Goal: Book appointment/travel/reservation

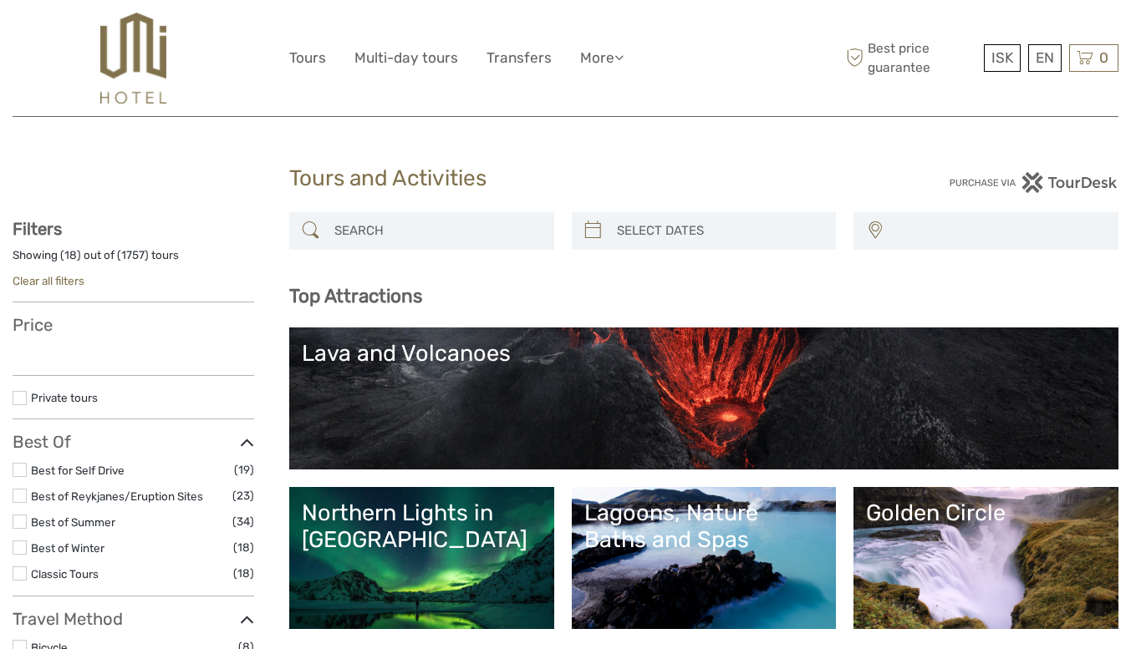
select select
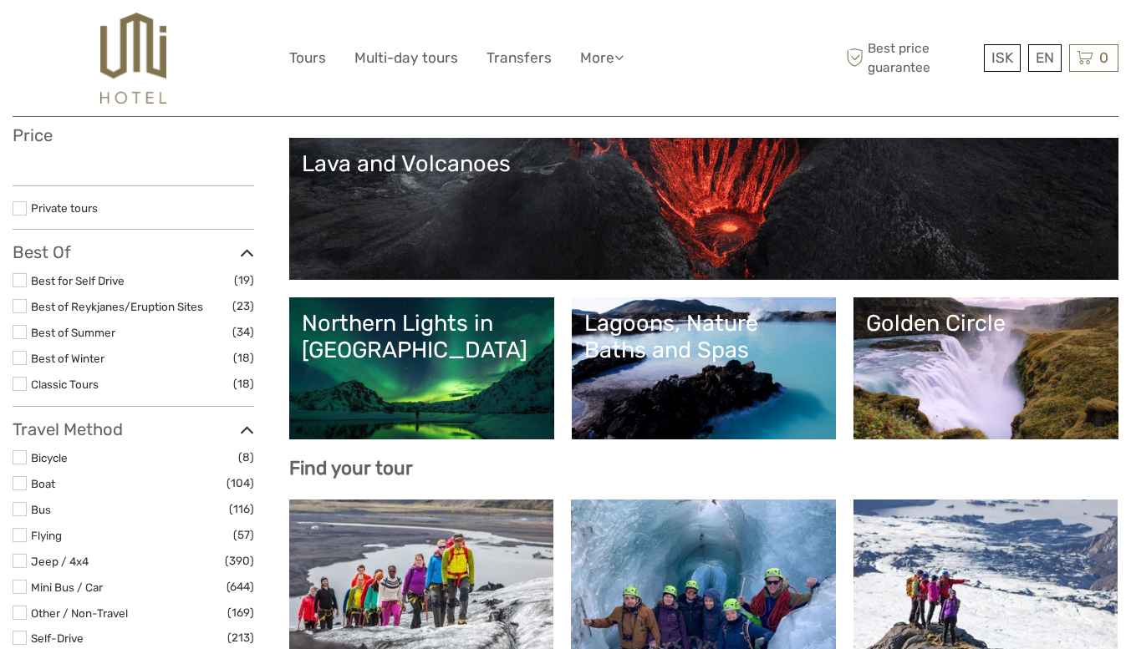
select select
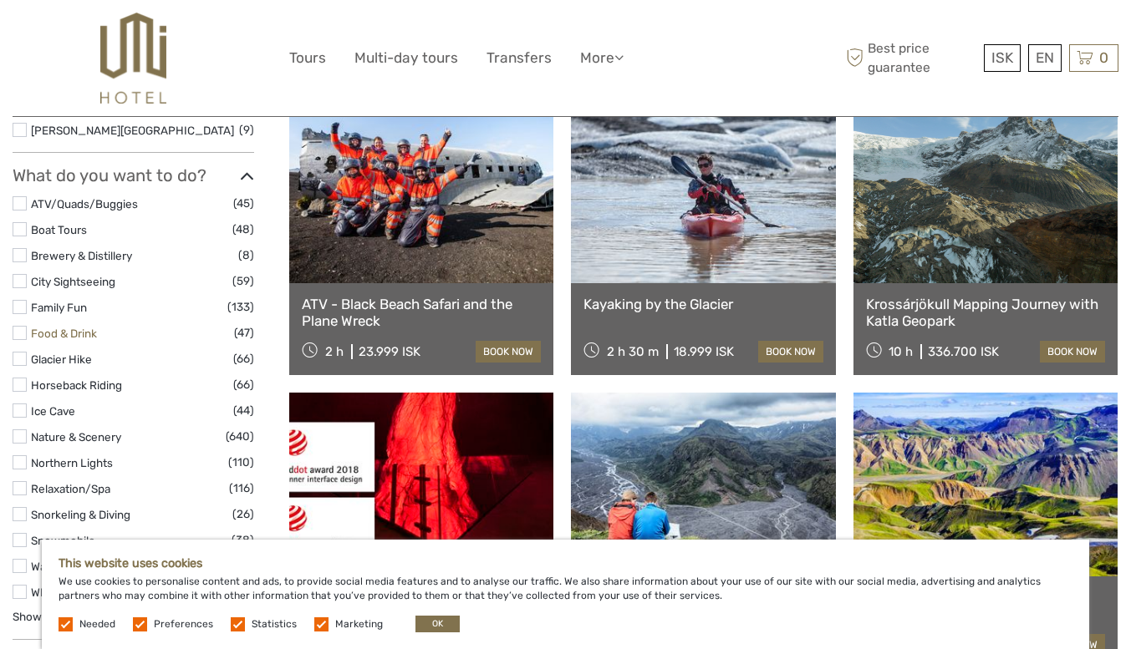
scroll to position [1469, 0]
click at [20, 365] on label at bounding box center [20, 360] width 14 height 14
click at [0, 0] on input "checkbox" at bounding box center [0, 0] width 0 height 0
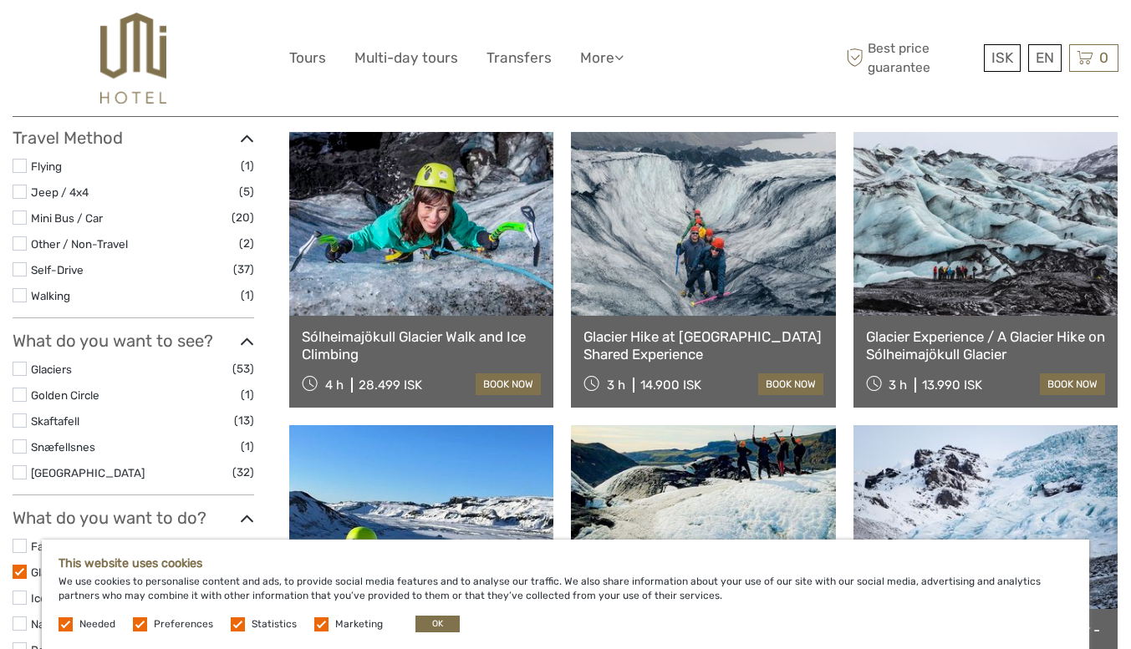
scroll to position [482, 0]
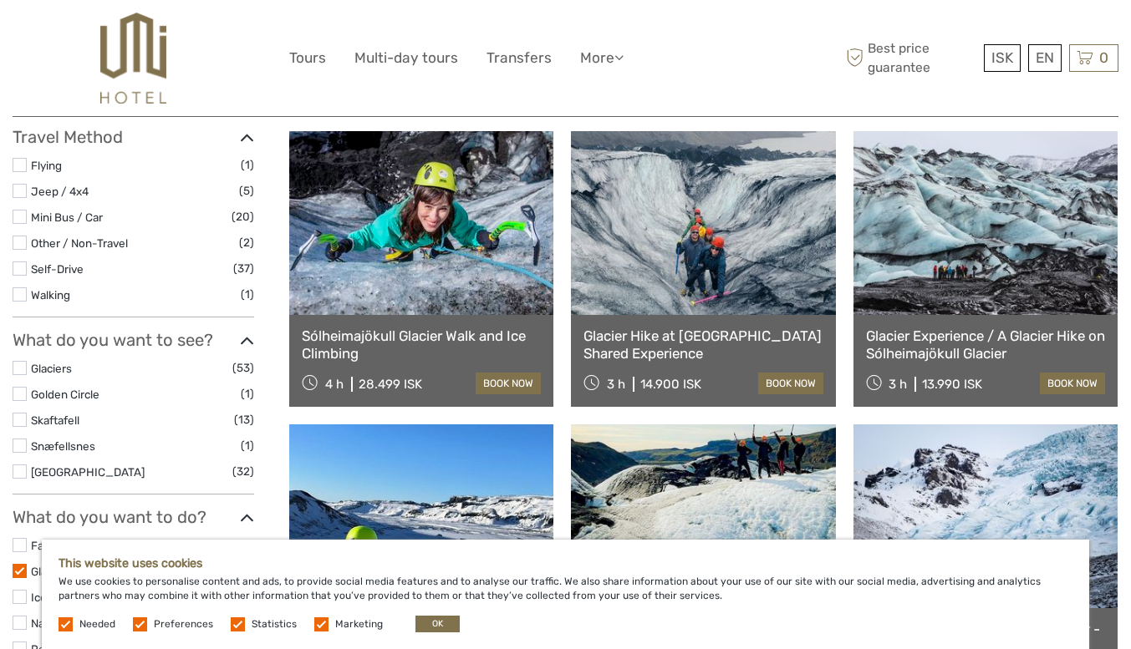
click at [960, 319] on div "Glacier Experience / A Glacier Hike on Sólheimajökull Glacier 3 h 13.990 ISK bo…" at bounding box center [985, 361] width 264 height 92
click at [969, 345] on link "Glacier Experience / A Glacier Hike on Sólheimajökull Glacier" at bounding box center [985, 345] width 239 height 34
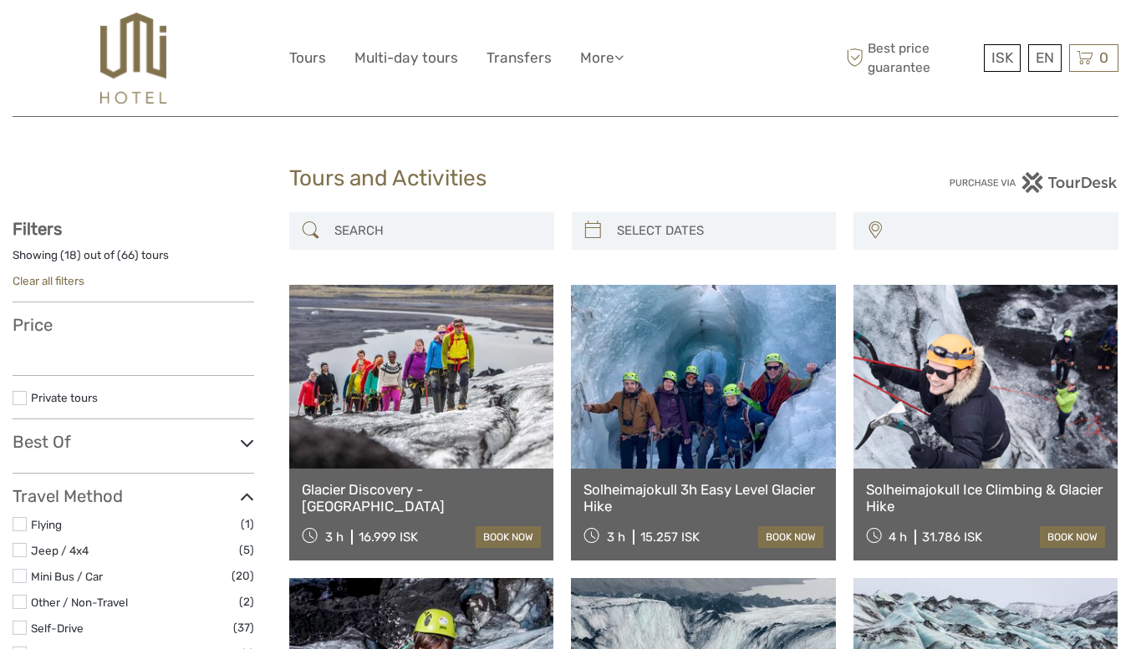
select select
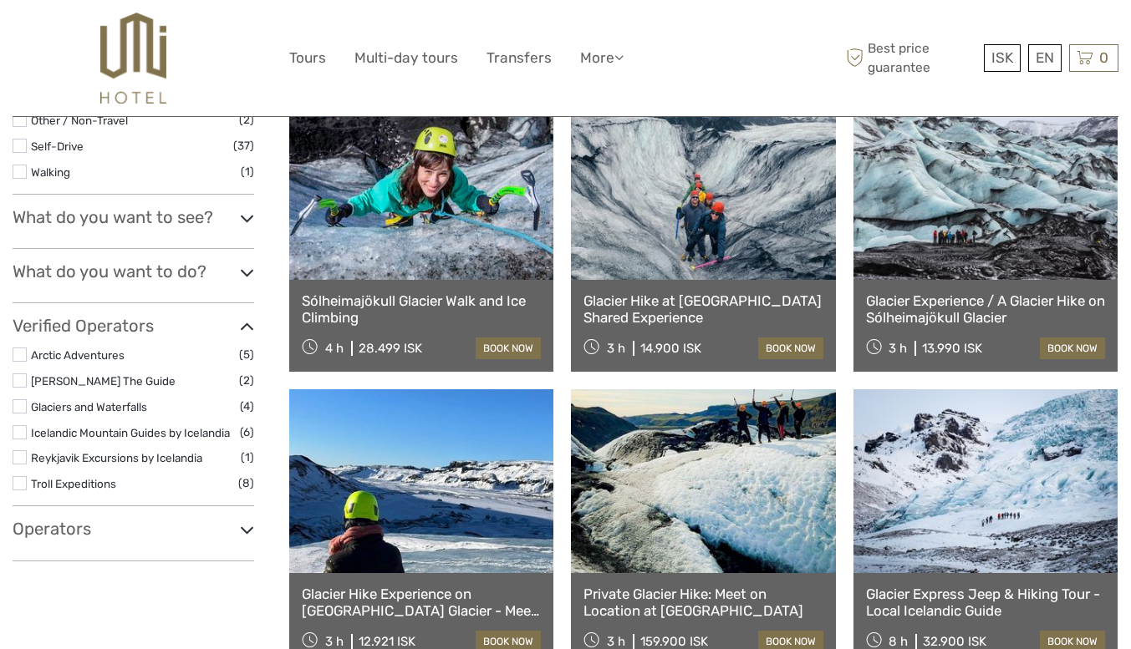
select select
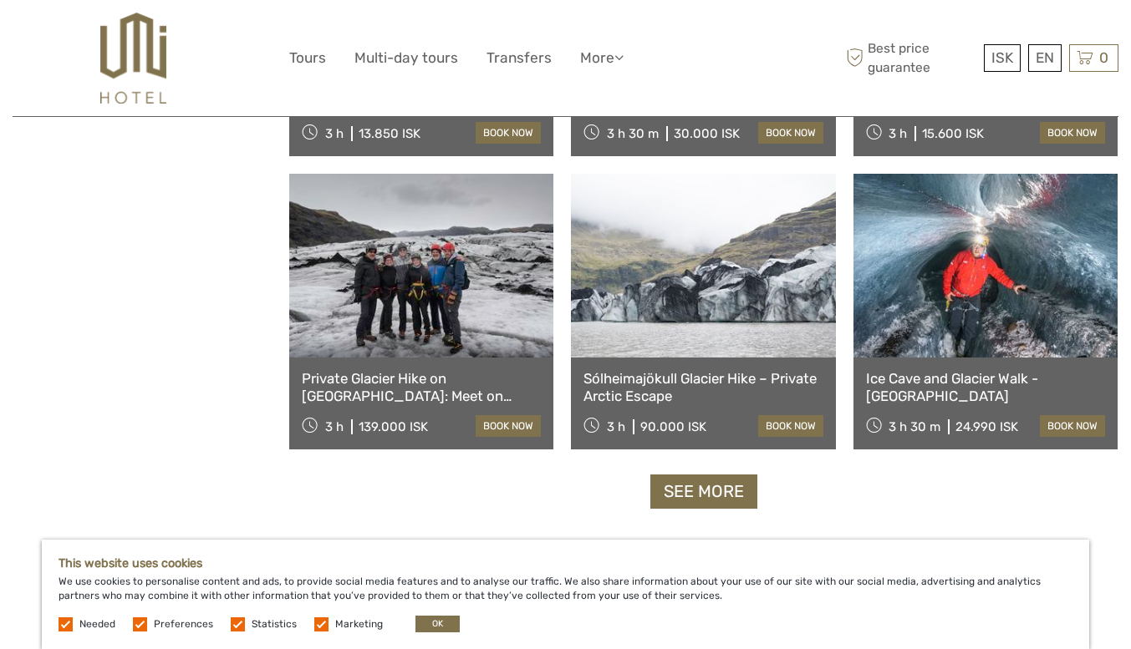
scroll to position [1614, 0]
click at [928, 396] on link "Ice Cave and Glacier Walk - [GEOGRAPHIC_DATA]" at bounding box center [985, 386] width 239 height 34
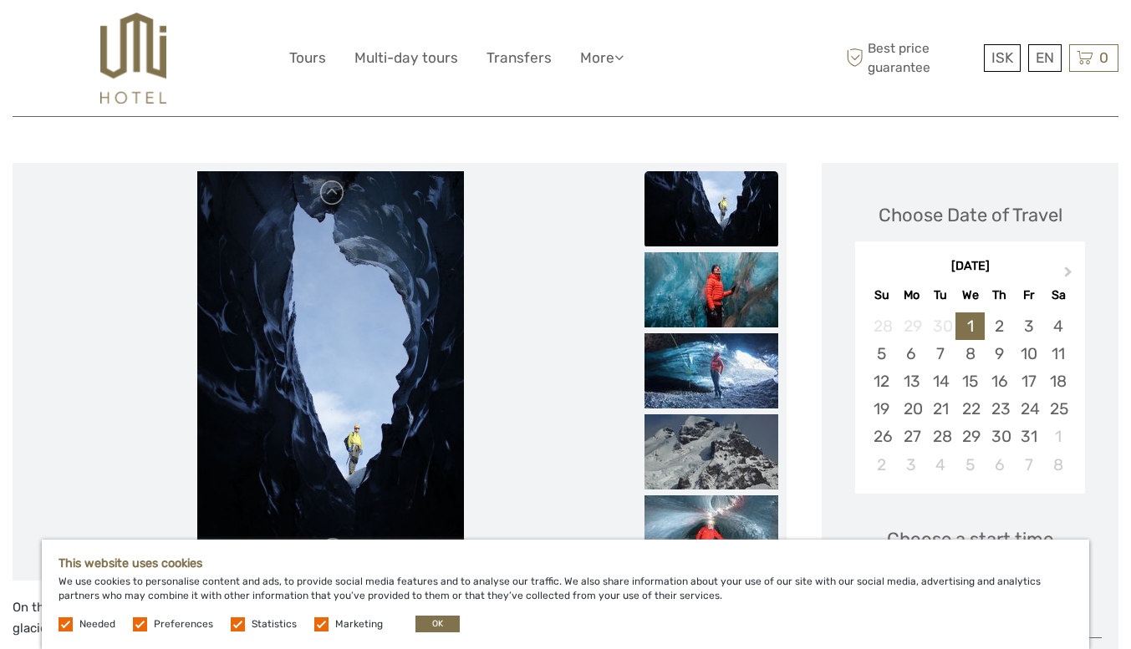
scroll to position [200, 0]
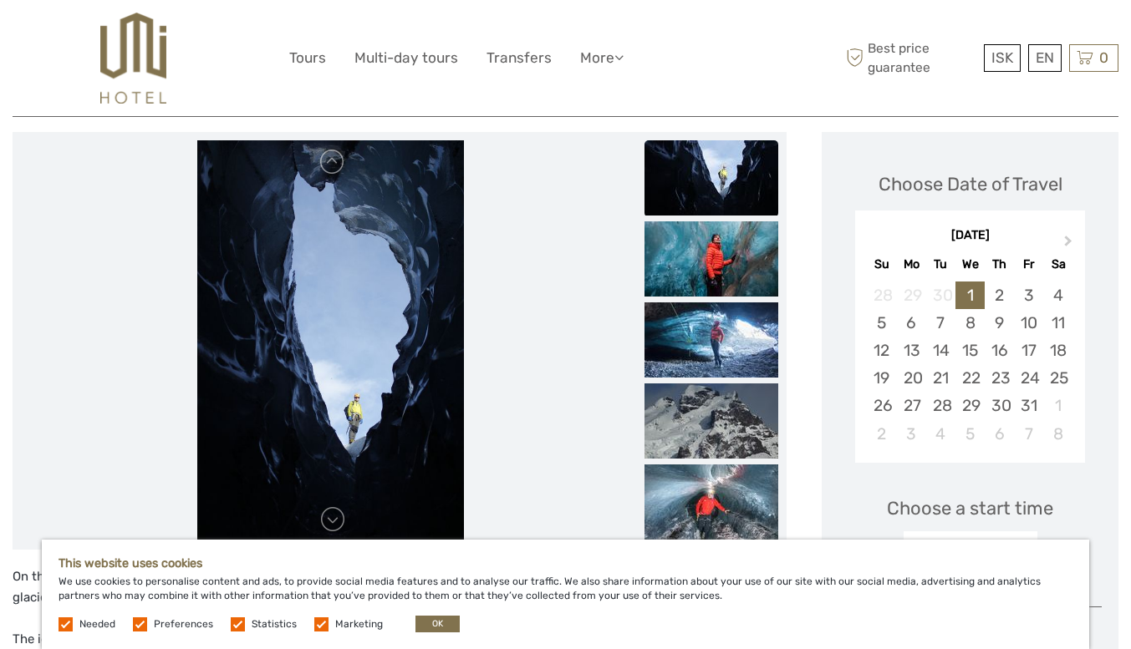
click at [714, 200] on img at bounding box center [711, 177] width 134 height 75
click at [722, 243] on img at bounding box center [711, 258] width 134 height 75
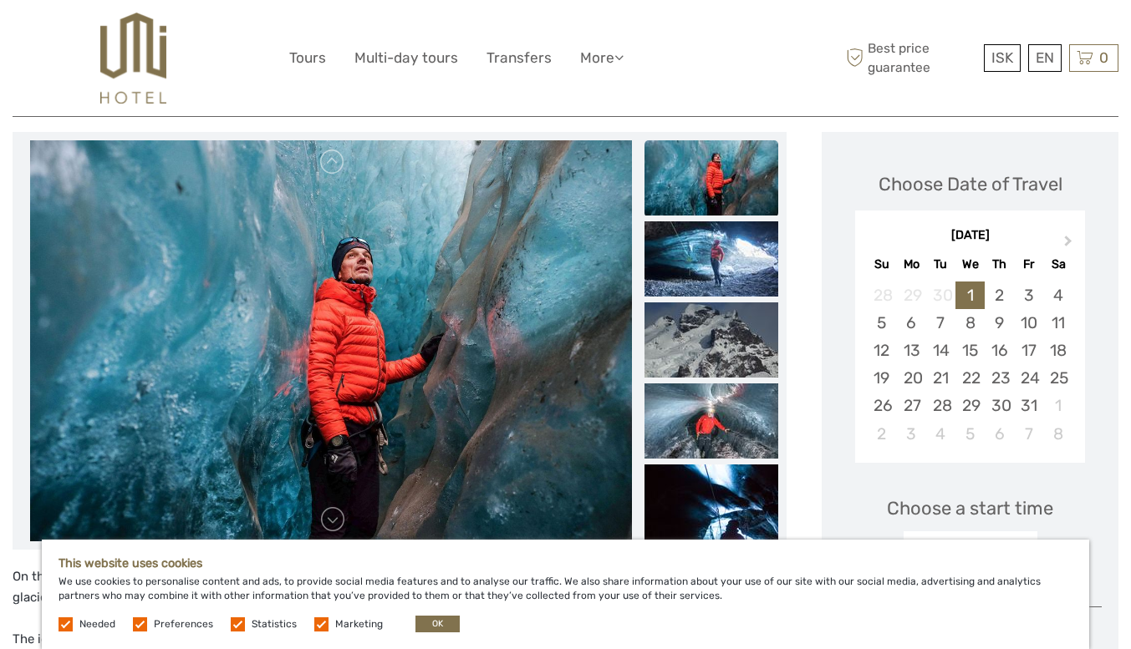
click at [722, 243] on img at bounding box center [711, 258] width 134 height 75
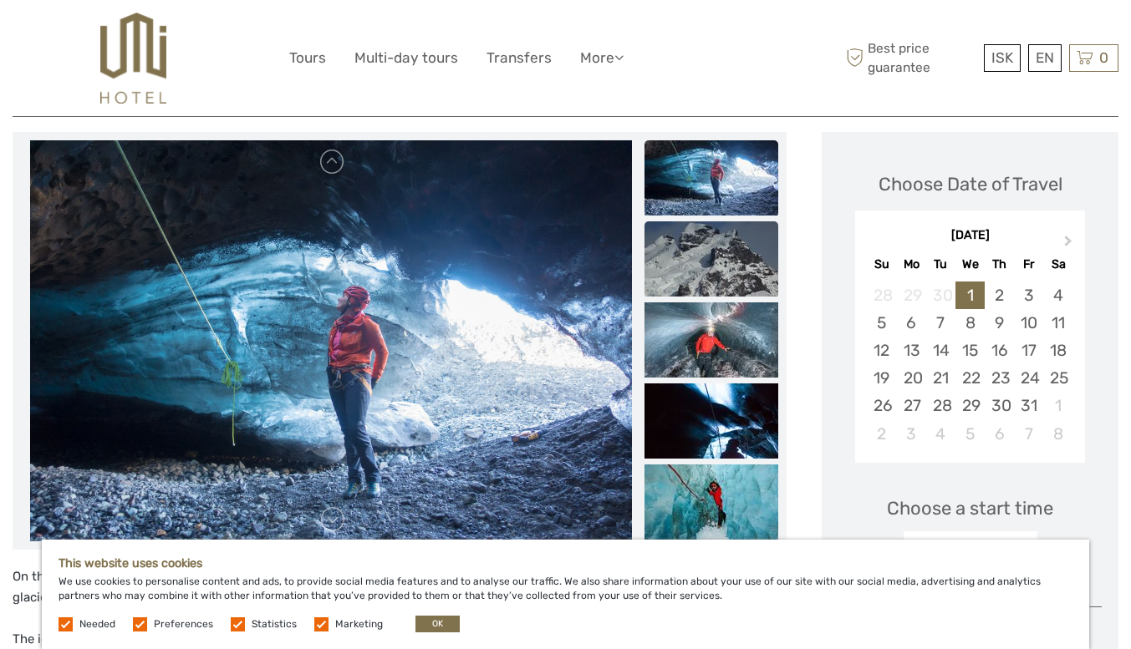
click at [722, 277] on img at bounding box center [711, 258] width 134 height 75
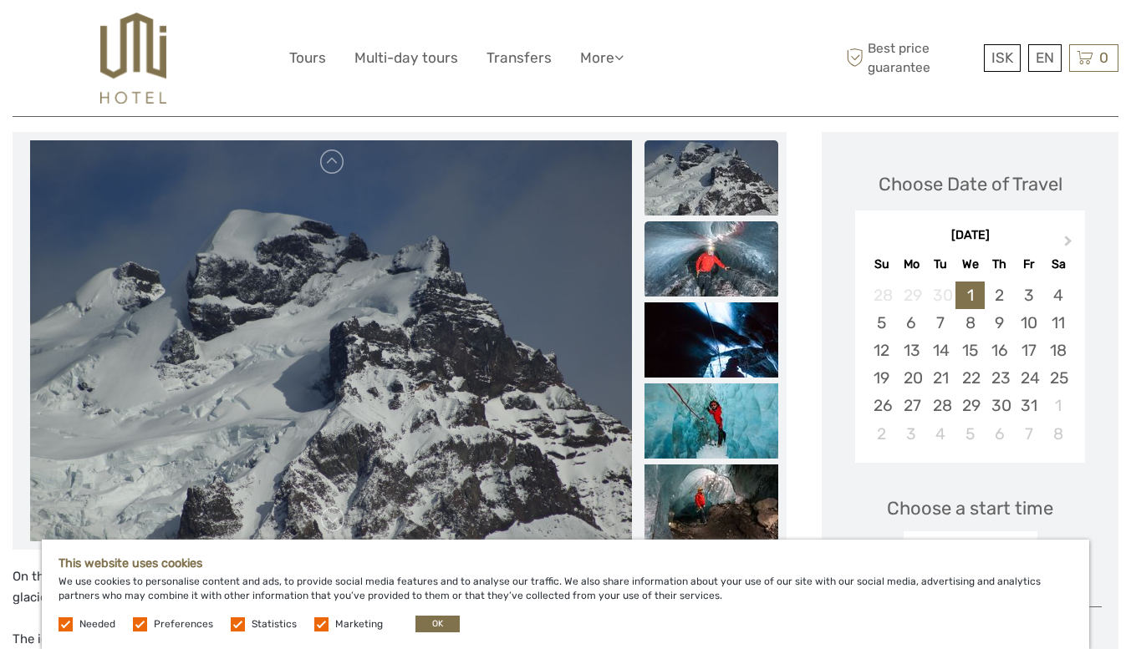
click at [722, 292] on img at bounding box center [711, 258] width 134 height 75
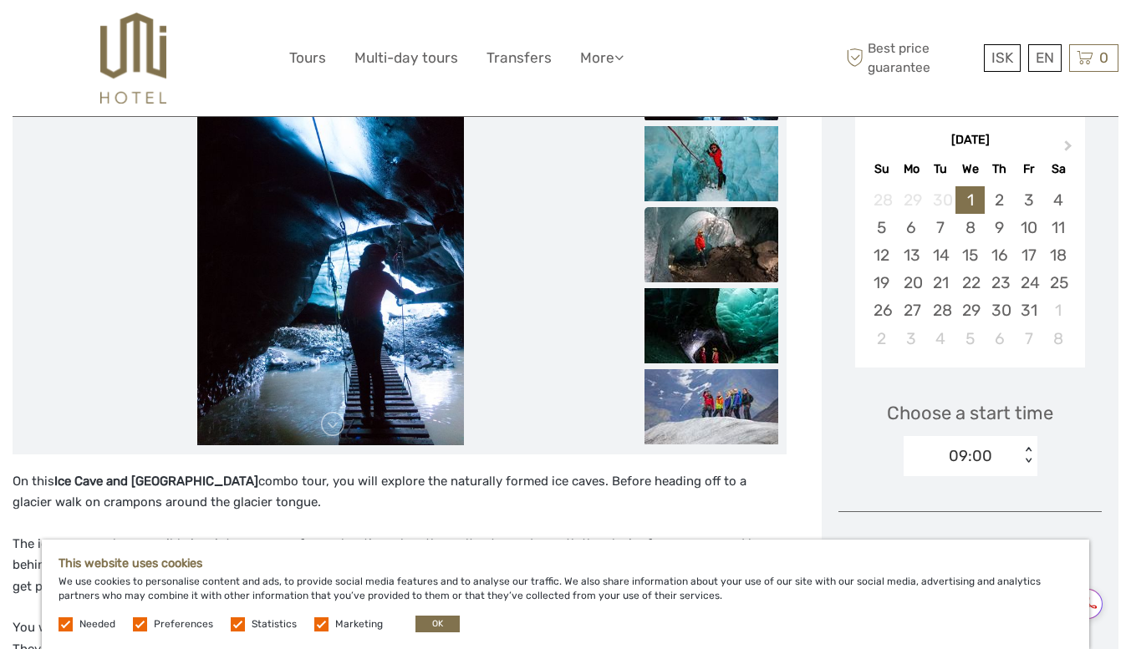
scroll to position [292, 0]
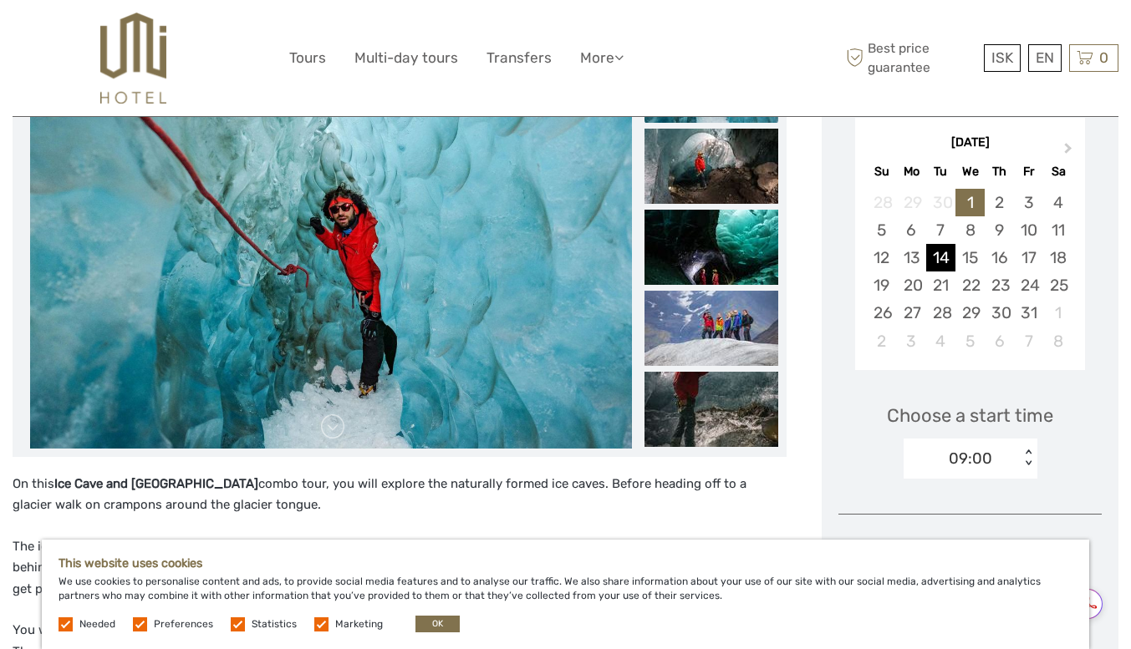
click at [951, 264] on div "14" at bounding box center [940, 258] width 29 height 28
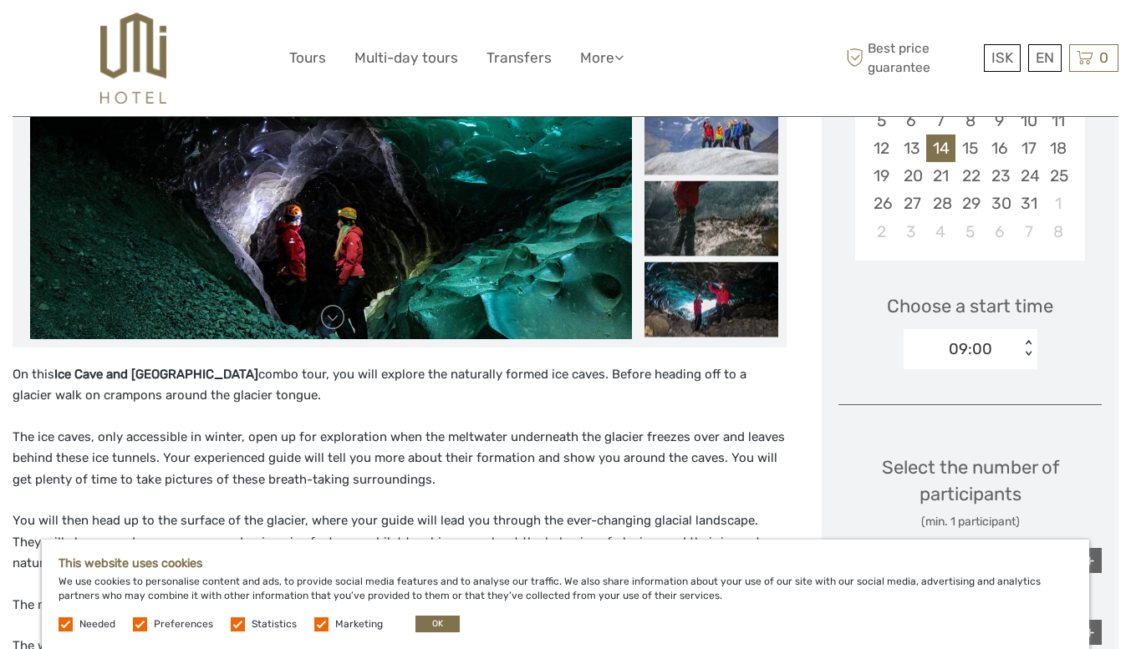
scroll to position [384, 0]
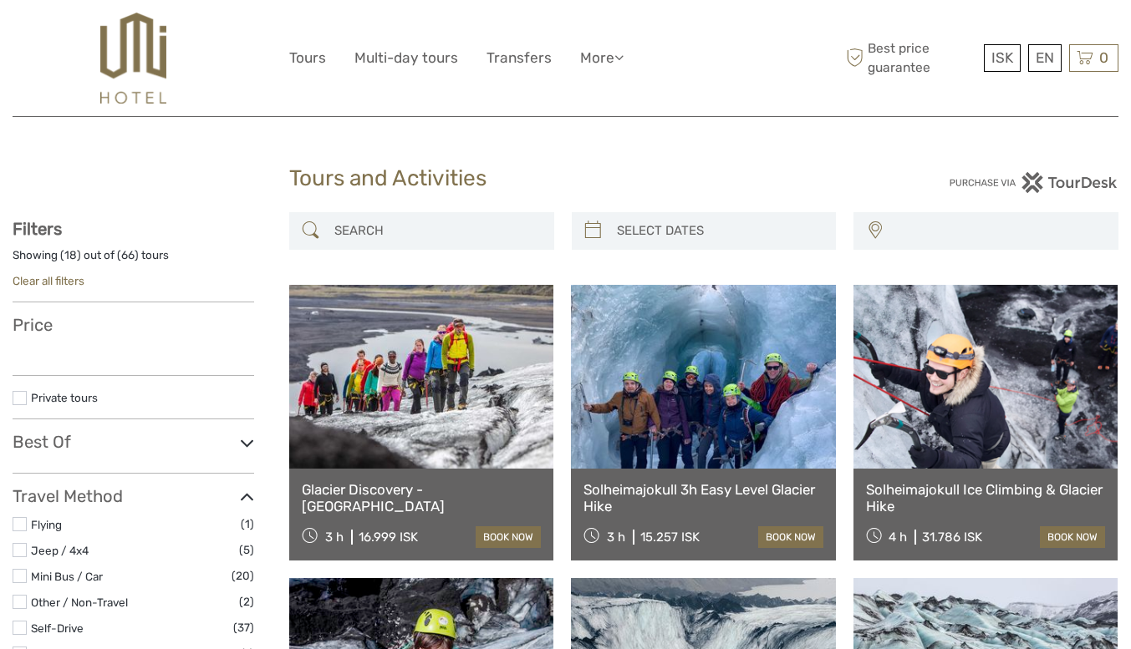
select select
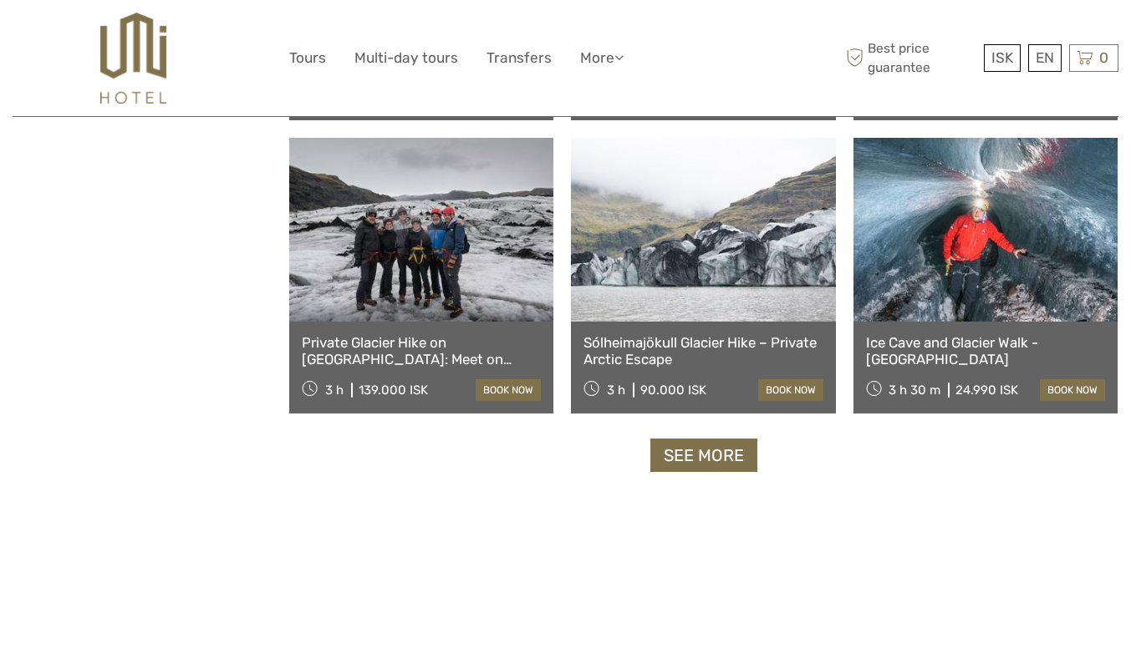
select select
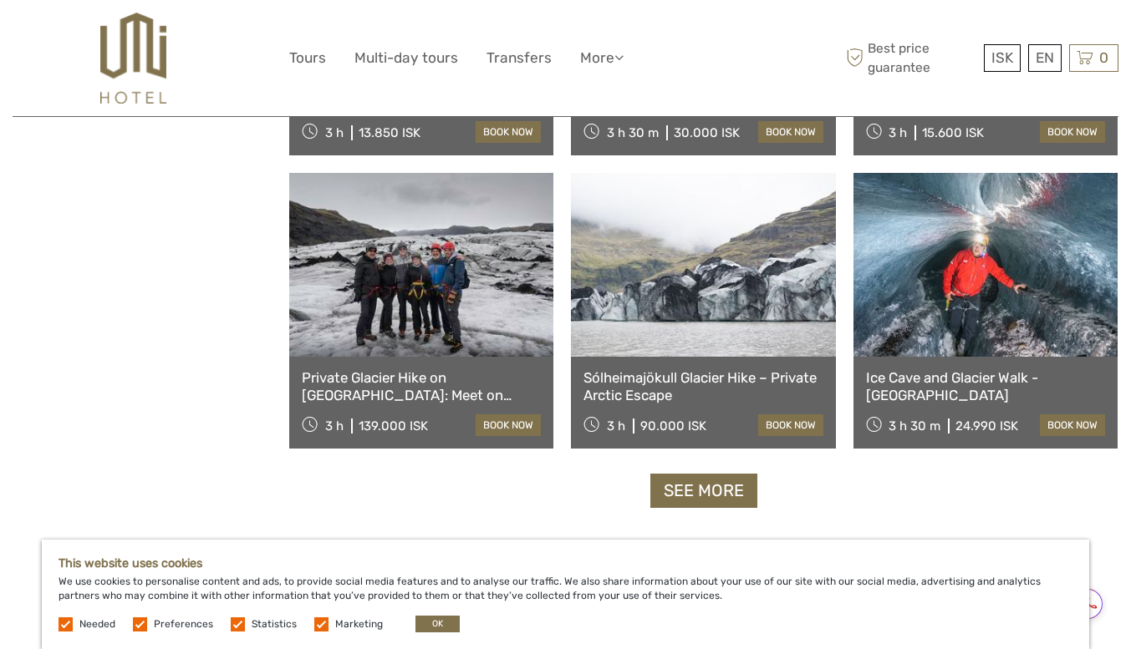
scroll to position [0, 0]
click at [918, 379] on link "Ice Cave and Glacier Walk - [GEOGRAPHIC_DATA]" at bounding box center [985, 386] width 239 height 34
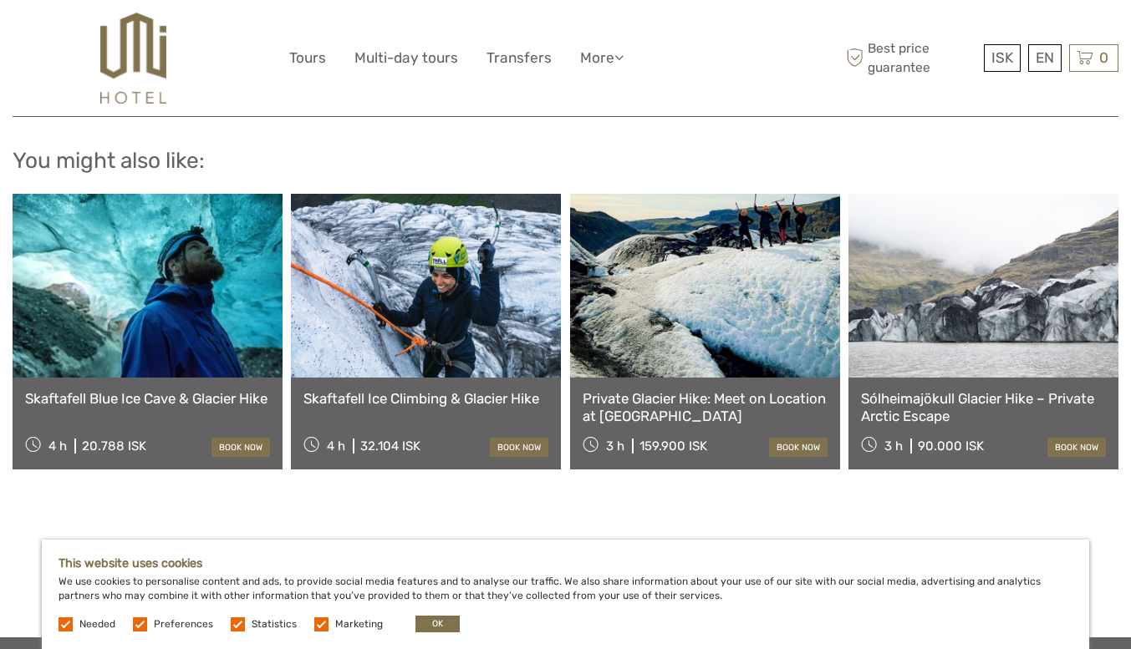
scroll to position [1838, 0]
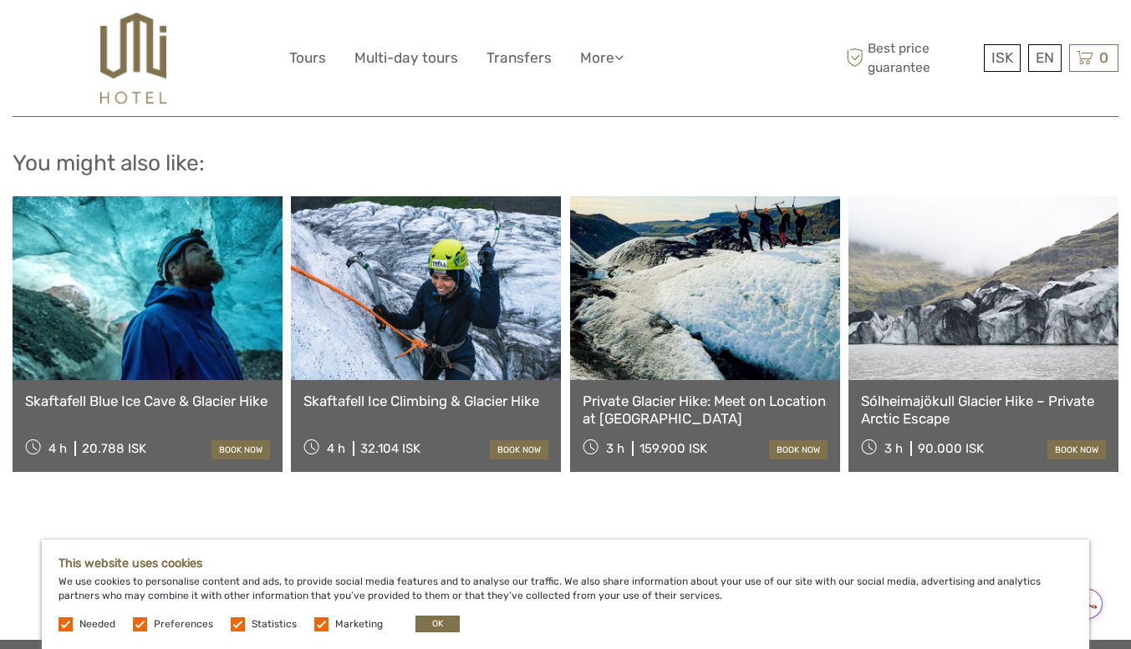
click at [109, 393] on link "Skaftafell Blue Ice Cave & Glacier Hike" at bounding box center [147, 401] width 245 height 17
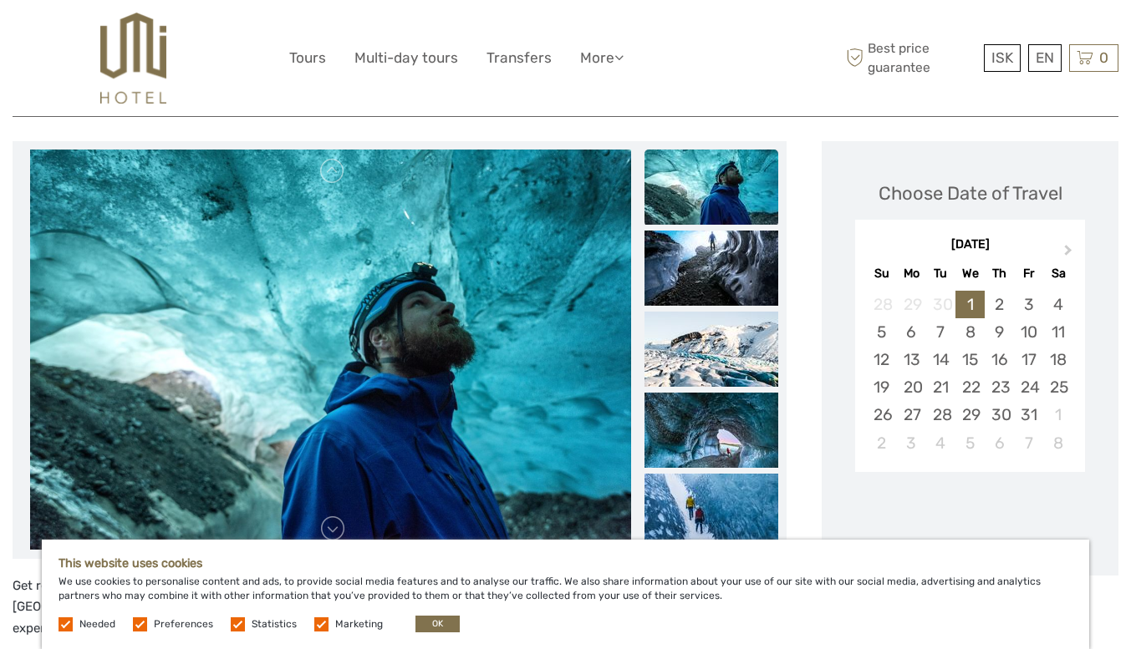
scroll to position [310, 0]
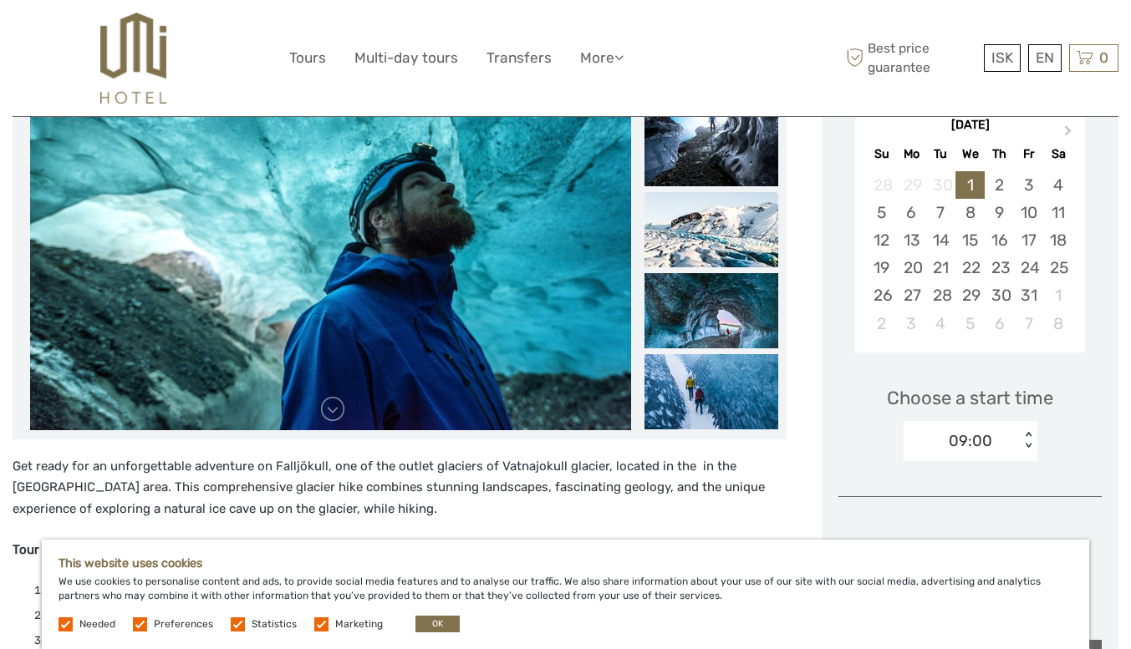
click at [704, 238] on img at bounding box center [711, 229] width 134 height 75
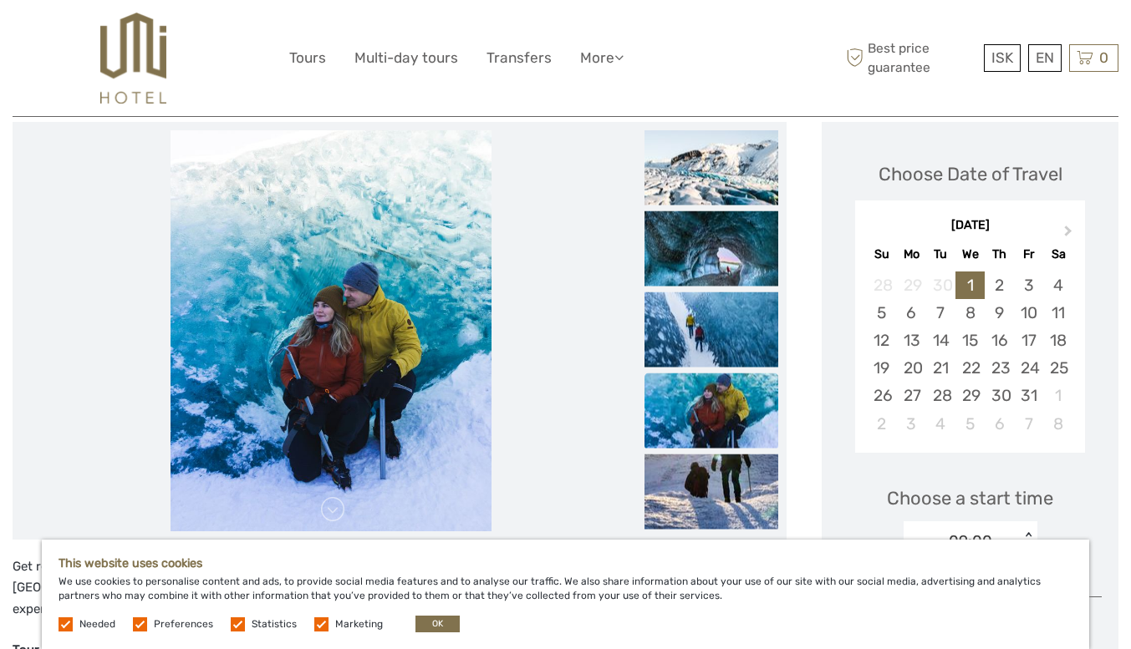
scroll to position [201, 0]
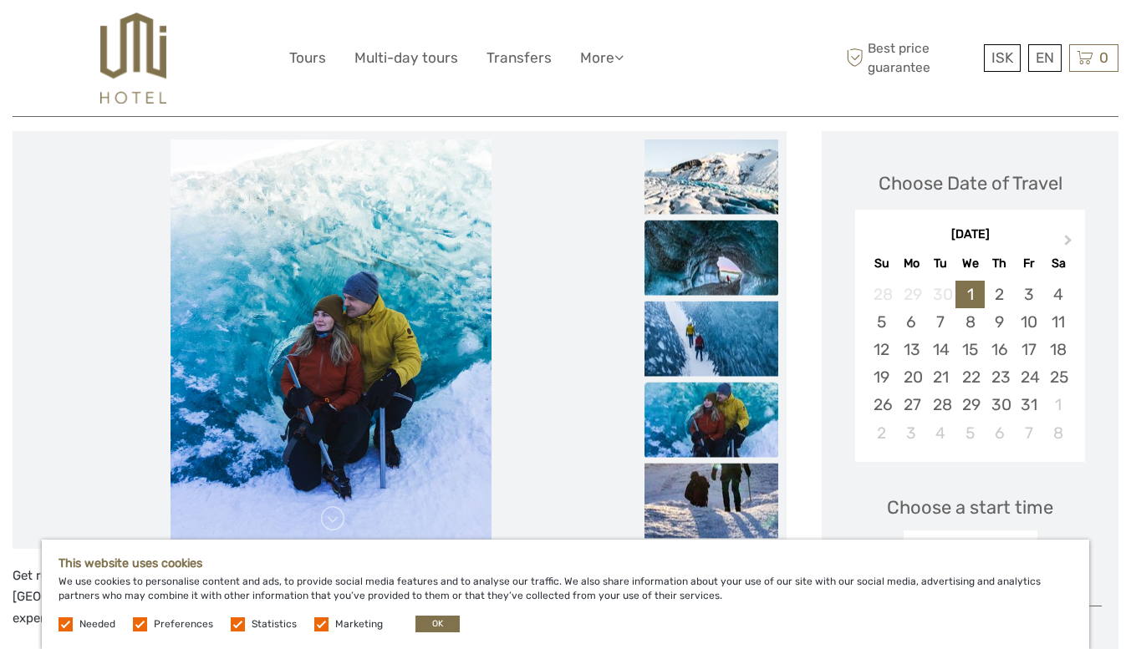
click at [688, 263] on img at bounding box center [711, 257] width 134 height 75
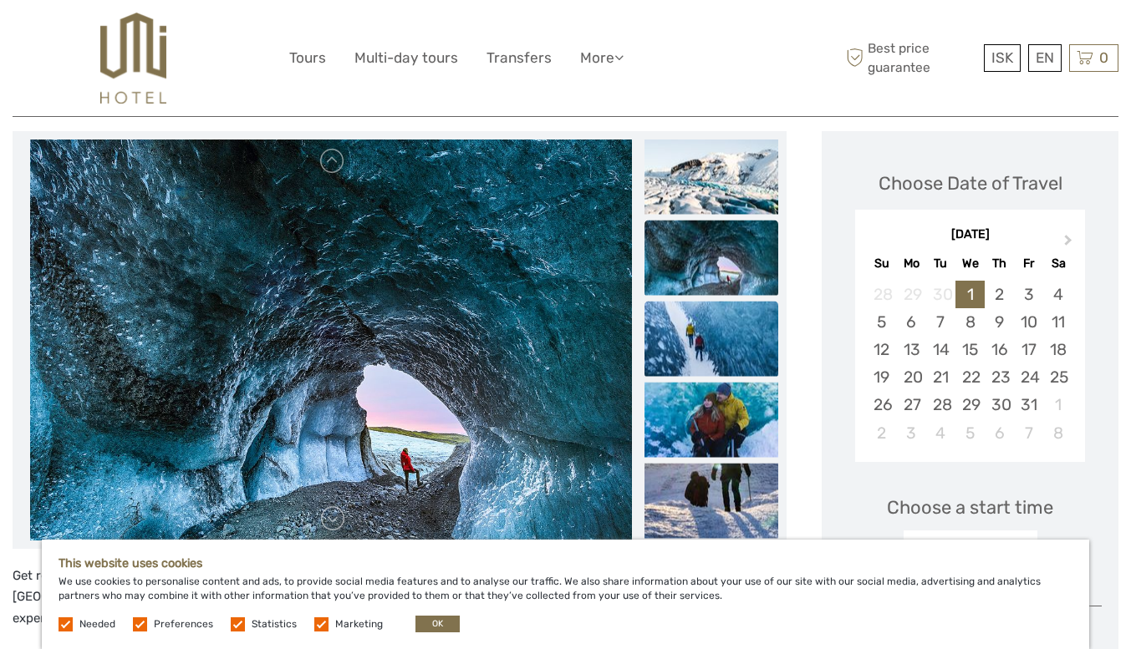
click at [704, 330] on img at bounding box center [711, 338] width 134 height 75
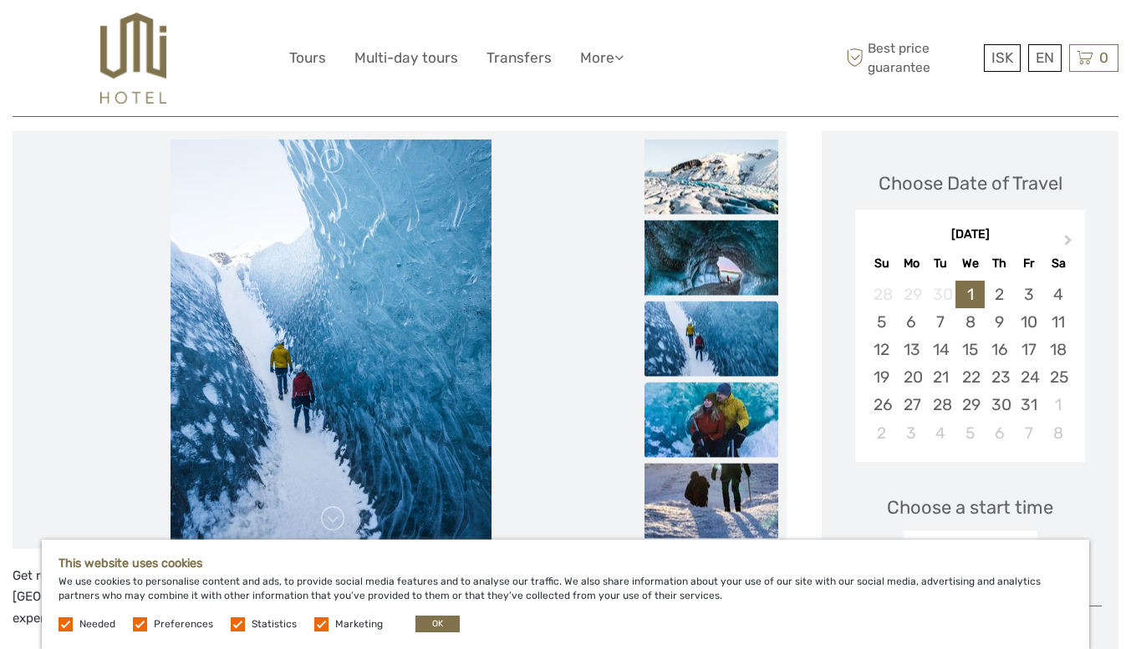
click at [717, 393] on img at bounding box center [711, 419] width 134 height 75
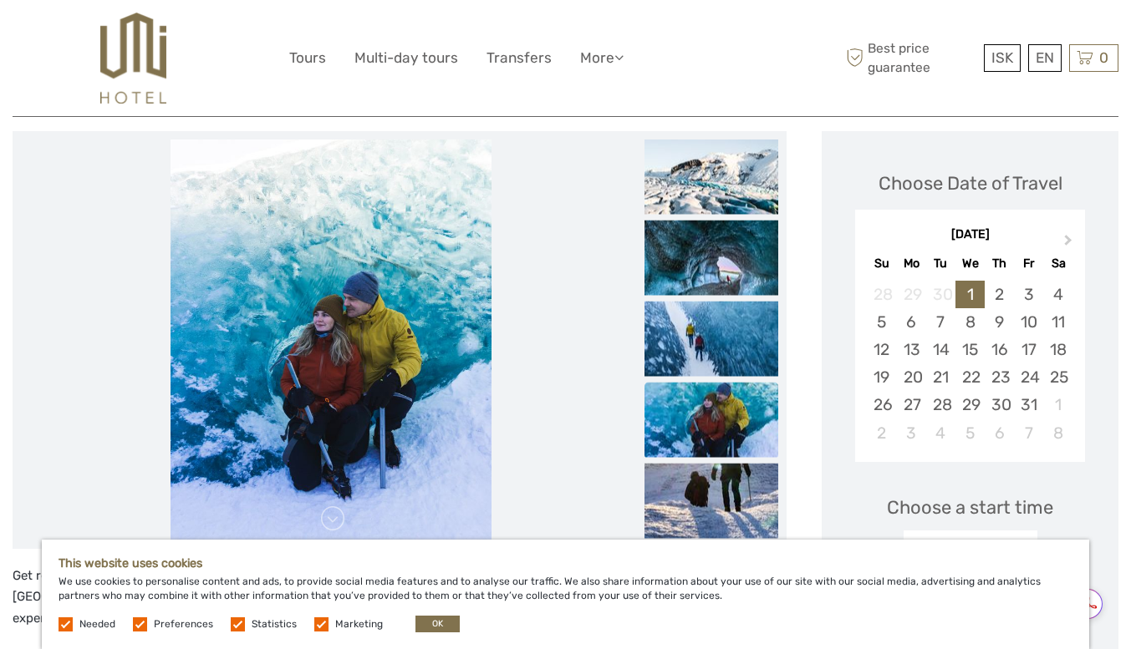
click at [728, 455] on img at bounding box center [711, 419] width 134 height 75
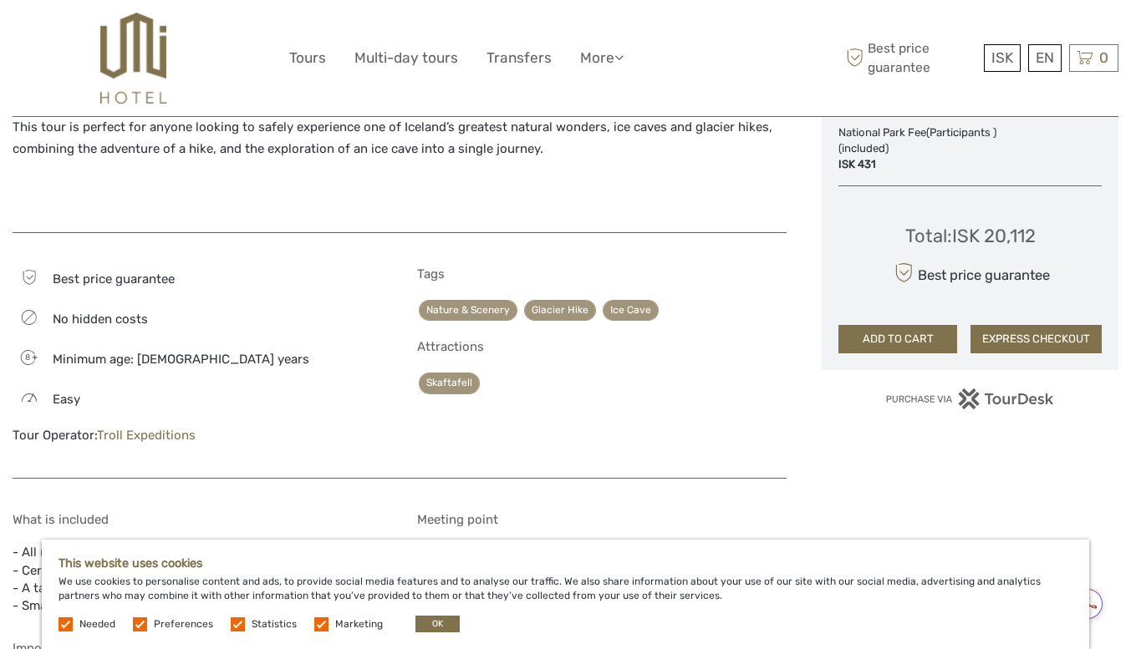
scroll to position [1109, 0]
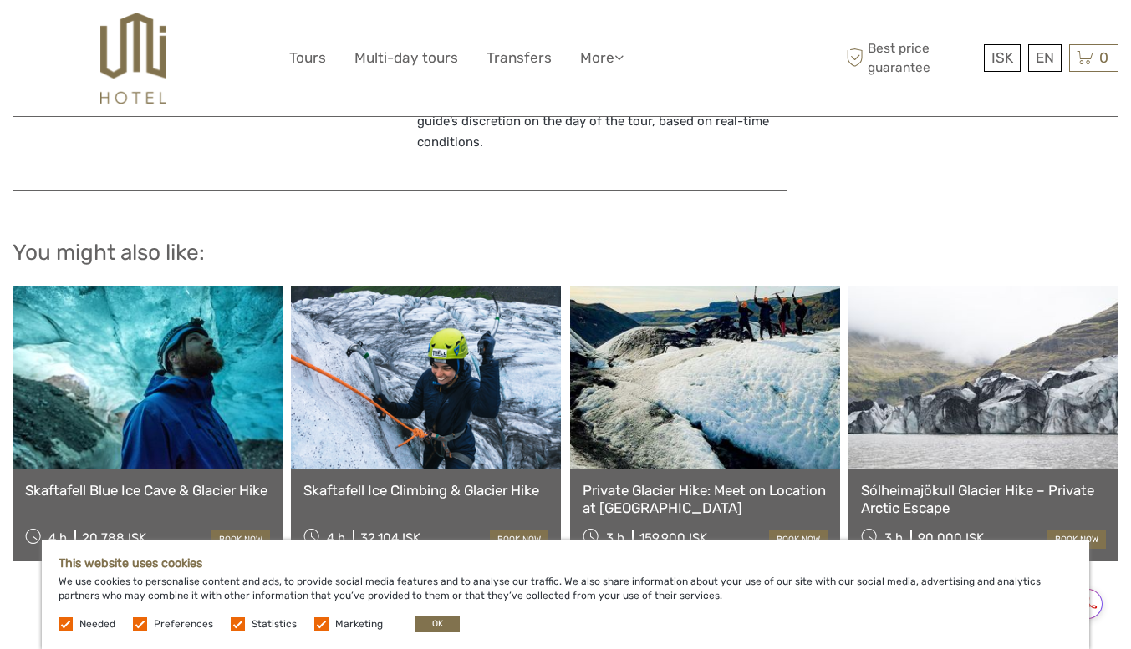
scroll to position [1748, 0]
